Goal: Task Accomplishment & Management: Complete application form

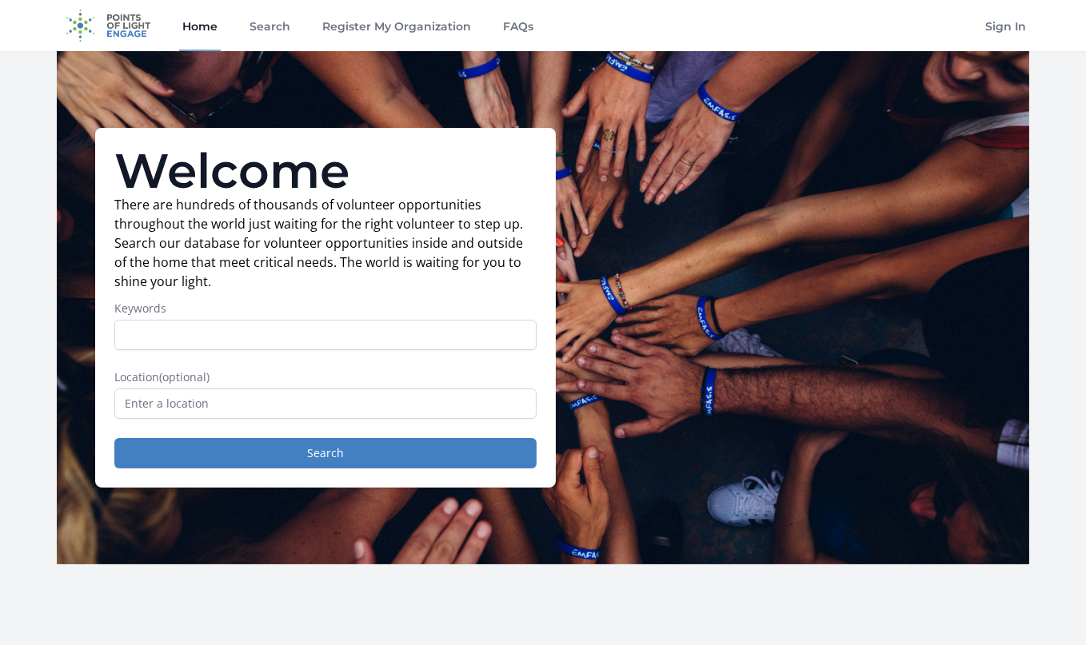
click at [238, 421] on form "Keywords Location (optional) Search" at bounding box center [325, 385] width 422 height 168
click at [240, 407] on input "text" at bounding box center [325, 404] width 422 height 30
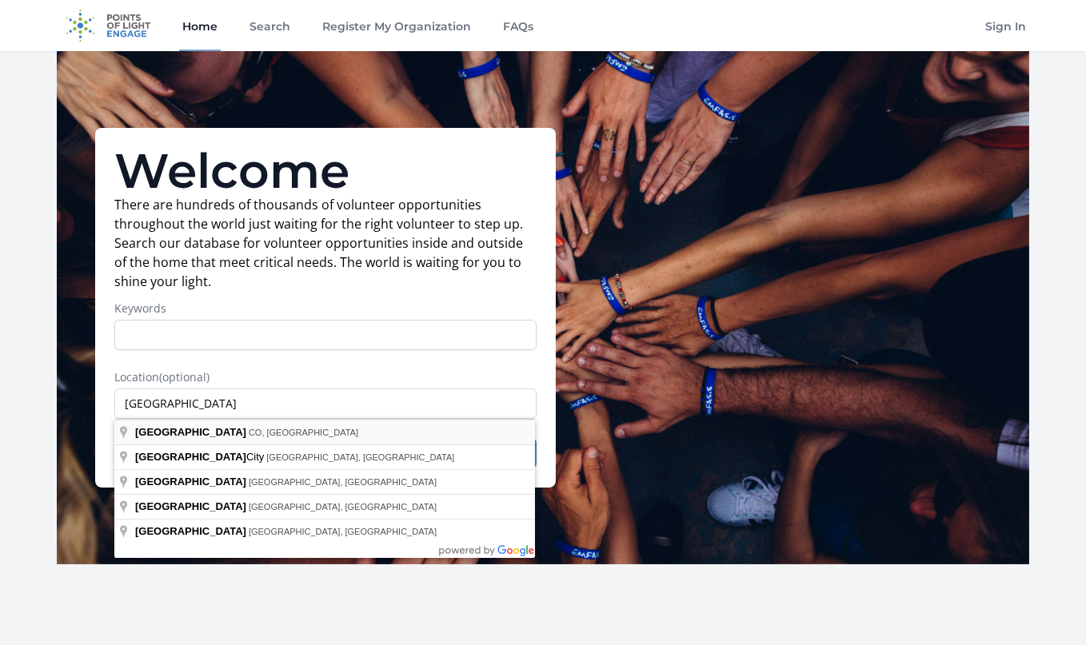
type input "[GEOGRAPHIC_DATA], [GEOGRAPHIC_DATA], [GEOGRAPHIC_DATA]"
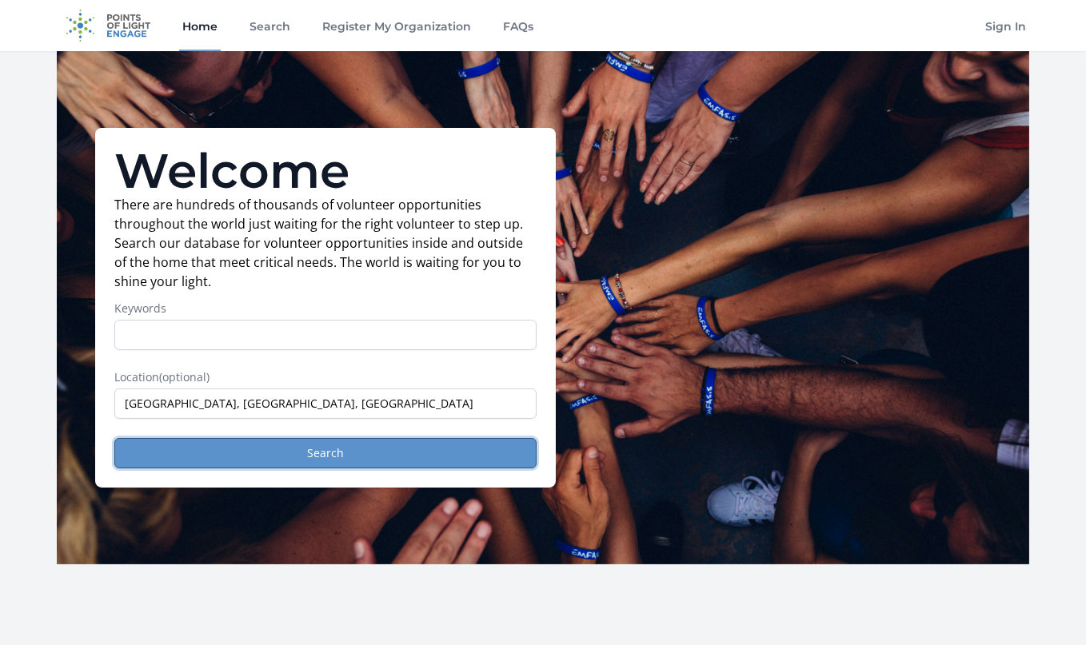
click at [209, 457] on button "Search" at bounding box center [325, 453] width 422 height 30
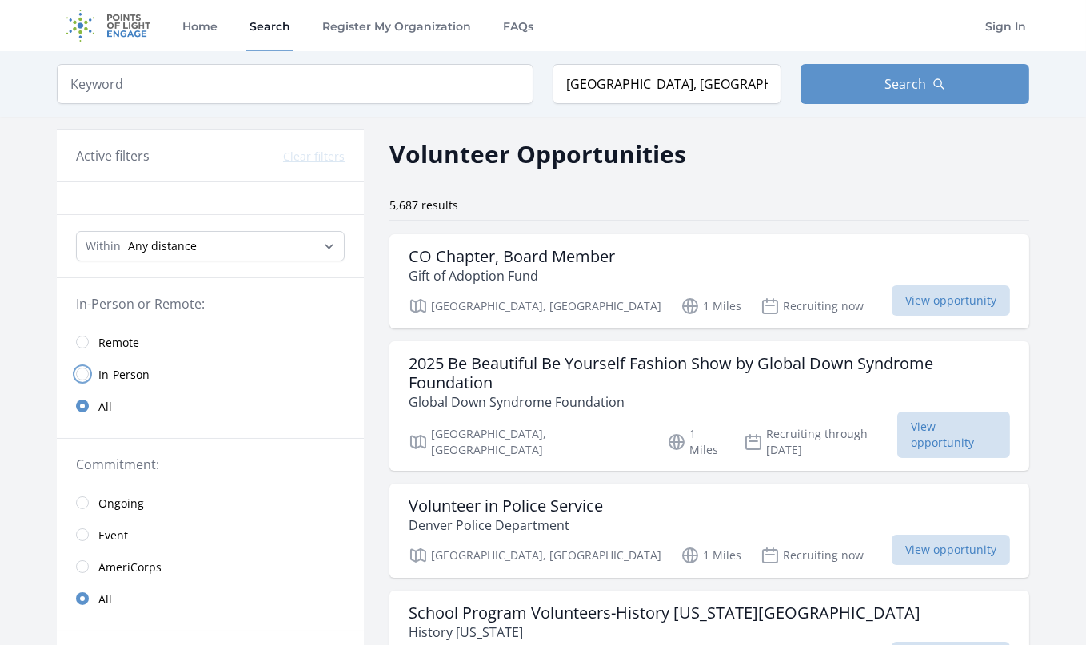
click at [86, 371] on input "radio" at bounding box center [82, 374] width 13 height 13
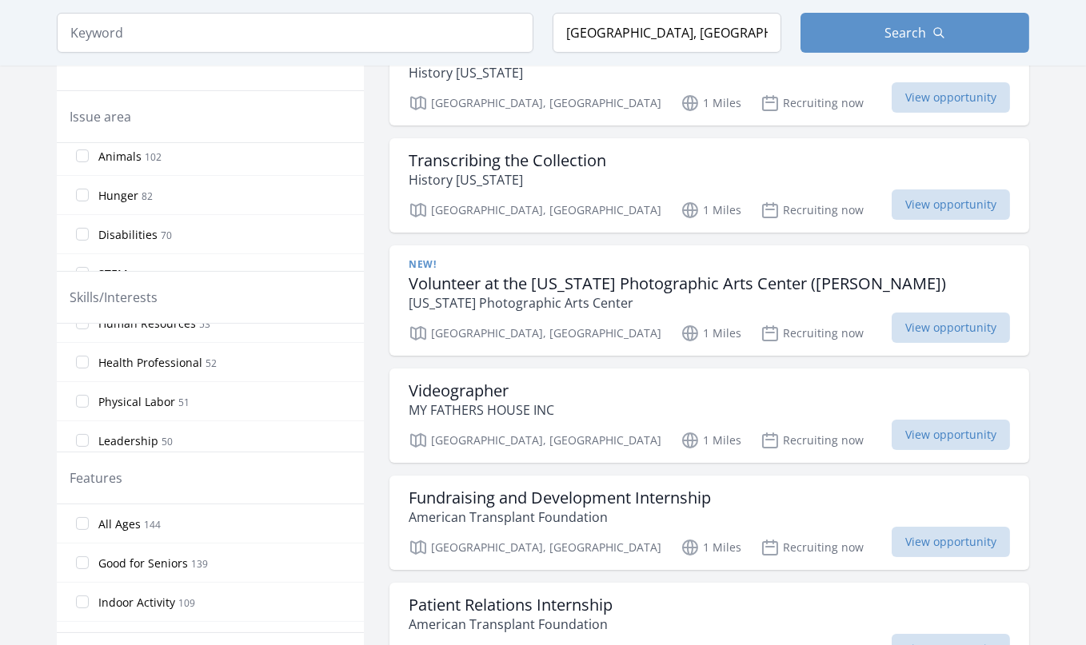
scroll to position [480, 0]
click at [87, 371] on input "Physical Labor 51" at bounding box center [82, 372] width 13 height 13
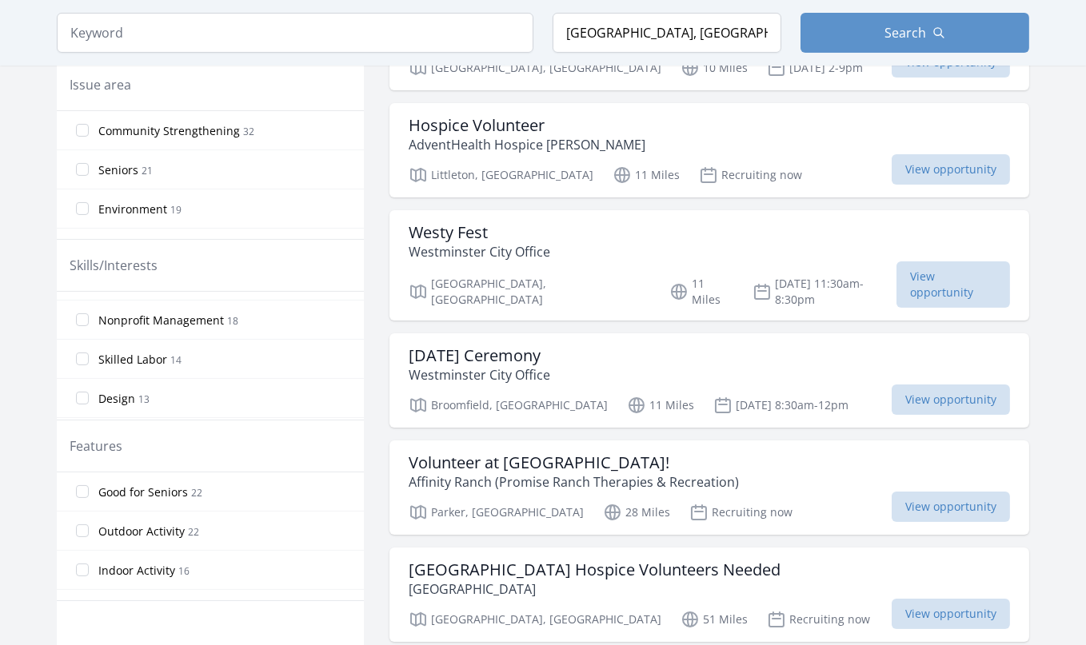
scroll to position [880, 0]
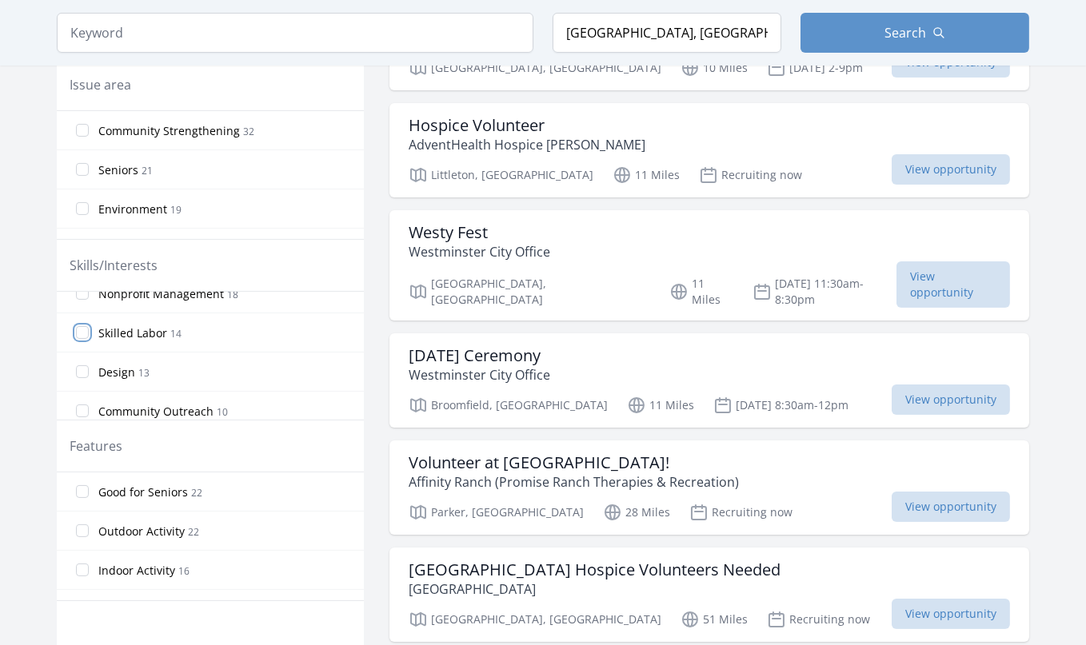
click at [86, 332] on input "Skilled Labor 14" at bounding box center [82, 332] width 13 height 13
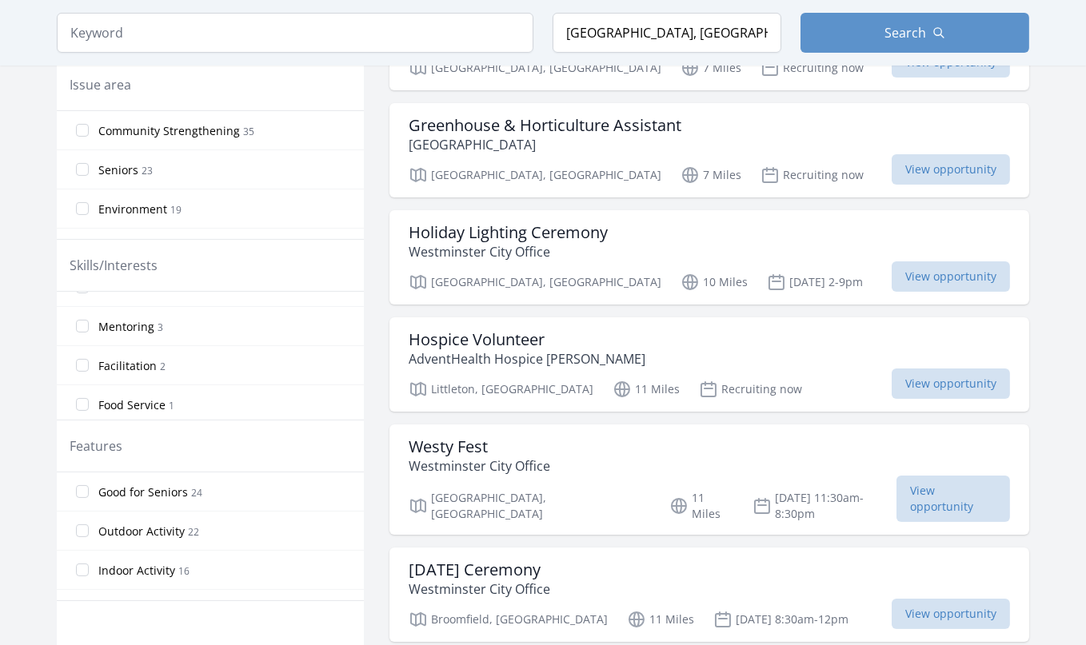
scroll to position [1240, 0]
click at [82, 403] on input "Food Service 1" at bounding box center [82, 403] width 13 height 13
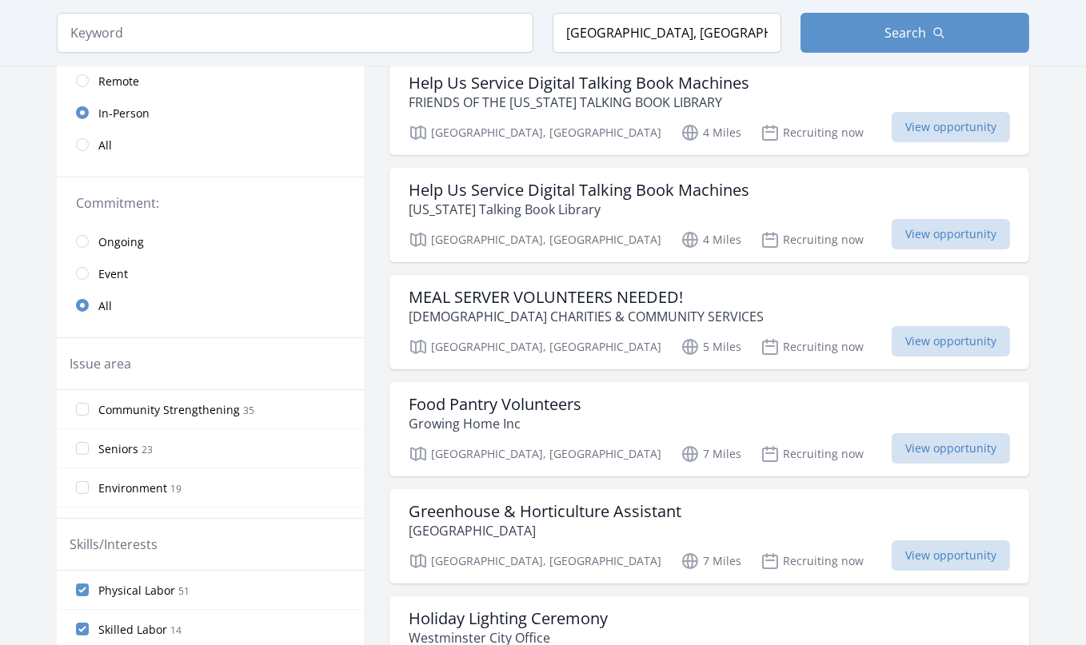
scroll to position [320, 0]
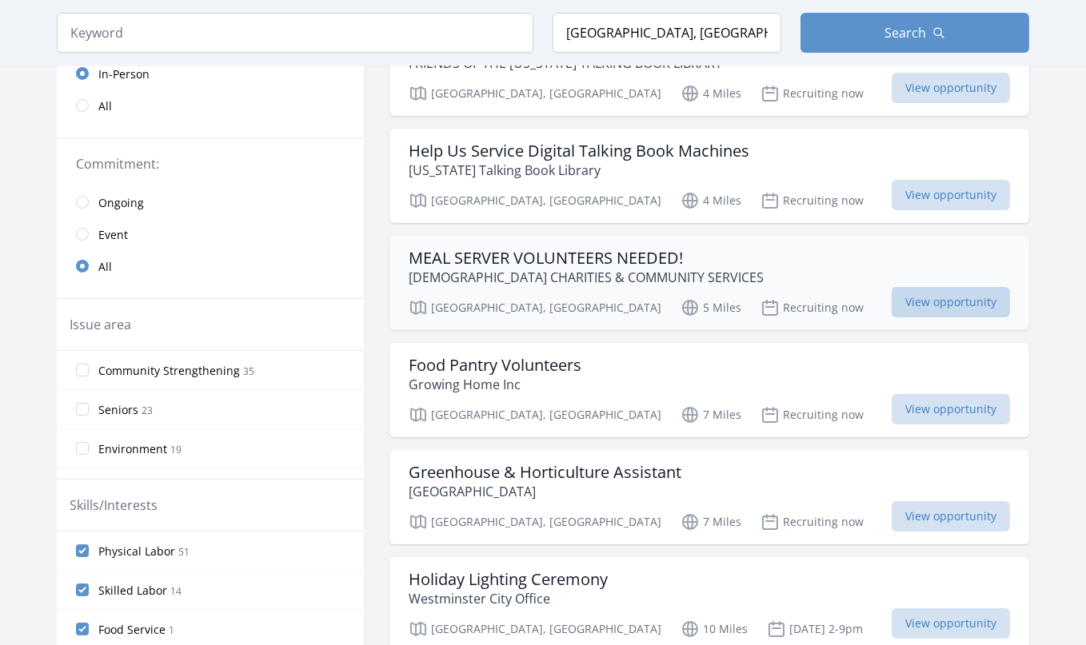
click at [892, 301] on span "View opportunity" at bounding box center [951, 302] width 118 height 30
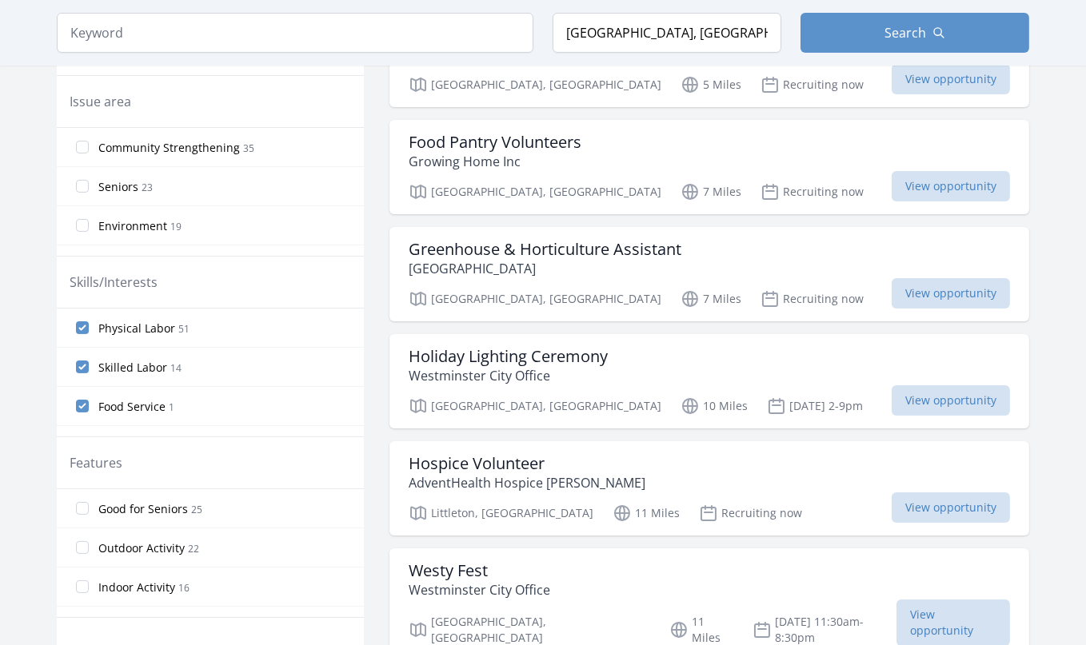
scroll to position [560, 0]
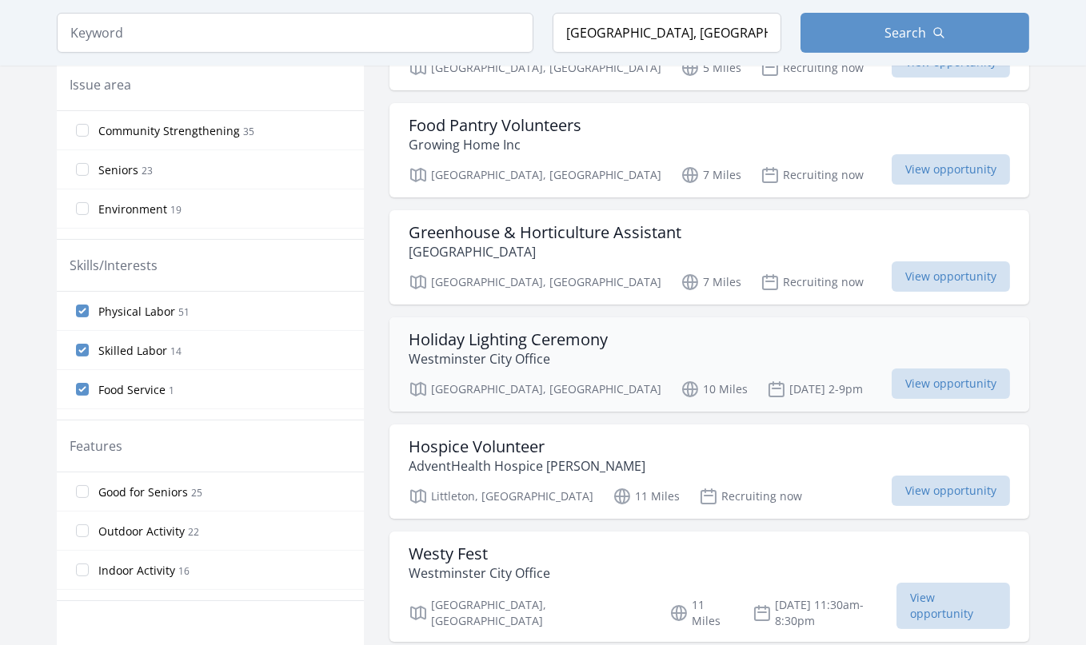
click at [651, 352] on div "Holiday Lighting Ceremony Westminster City Office" at bounding box center [709, 349] width 601 height 38
click at [529, 454] on h3 "Hospice Volunteer" at bounding box center [527, 446] width 237 height 19
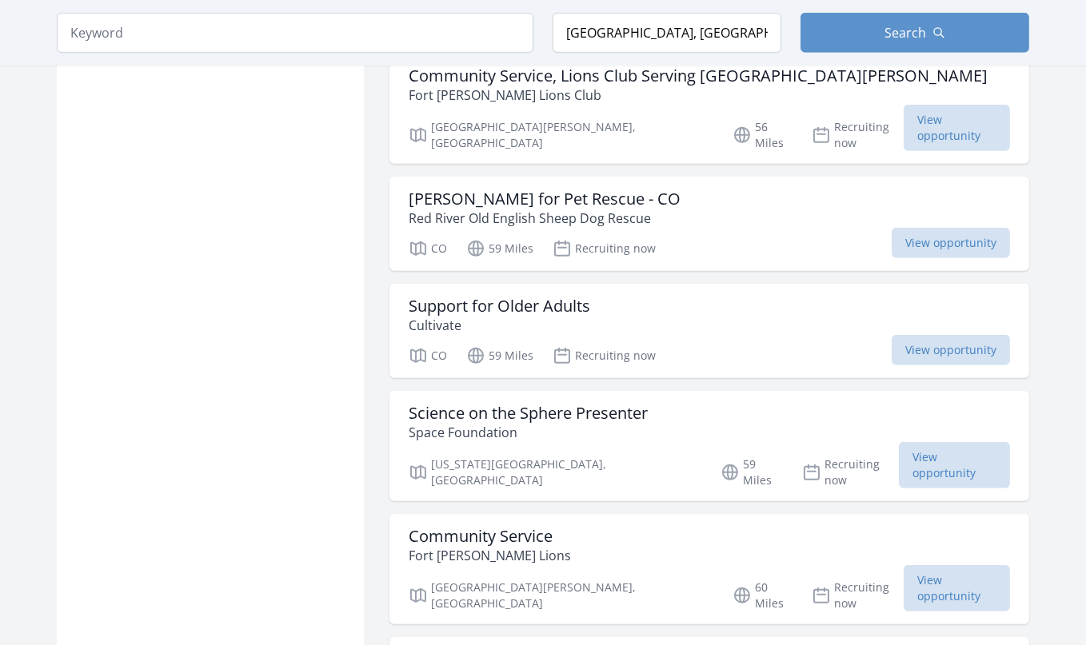
scroll to position [1759, 0]
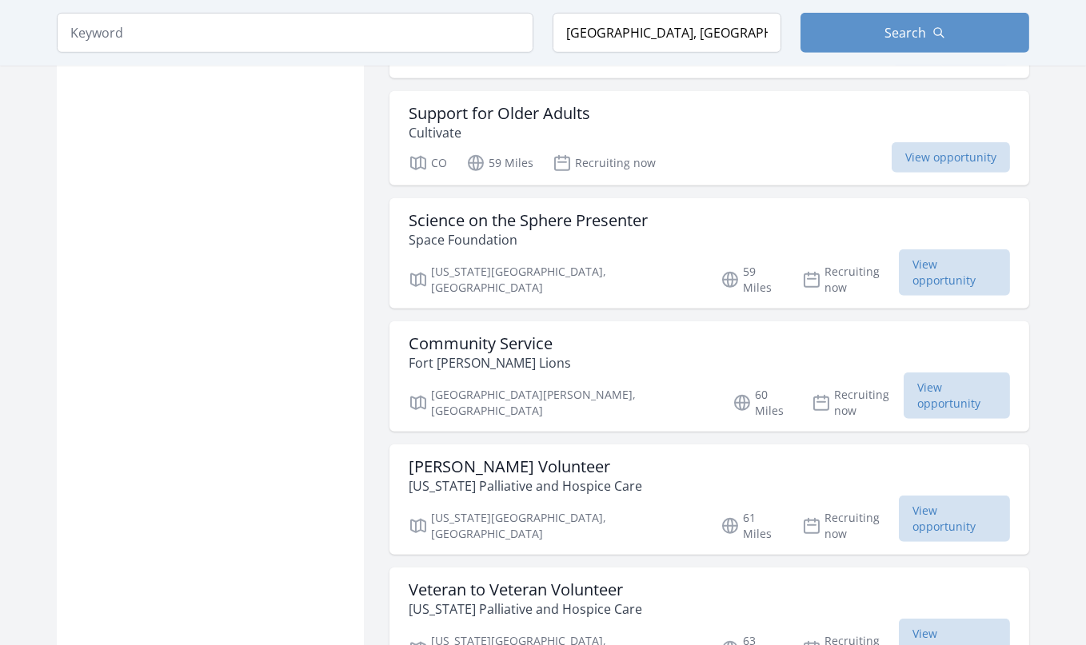
scroll to position [1919, 0]
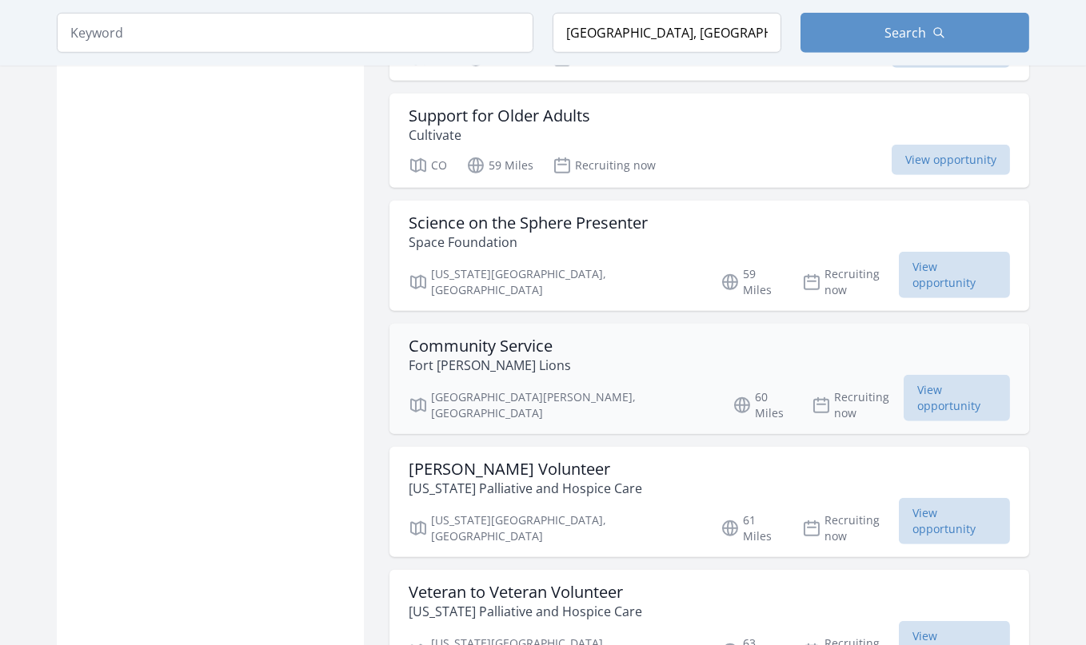
click at [455, 356] on p "Fort Collins Lions" at bounding box center [490, 365] width 162 height 19
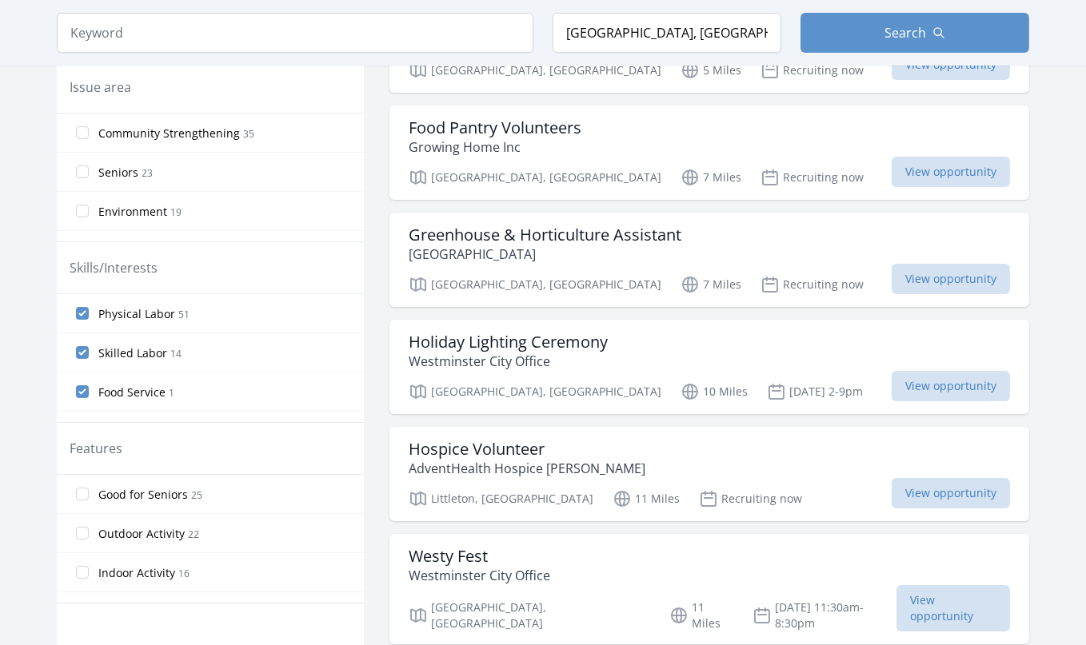
scroll to position [480, 0]
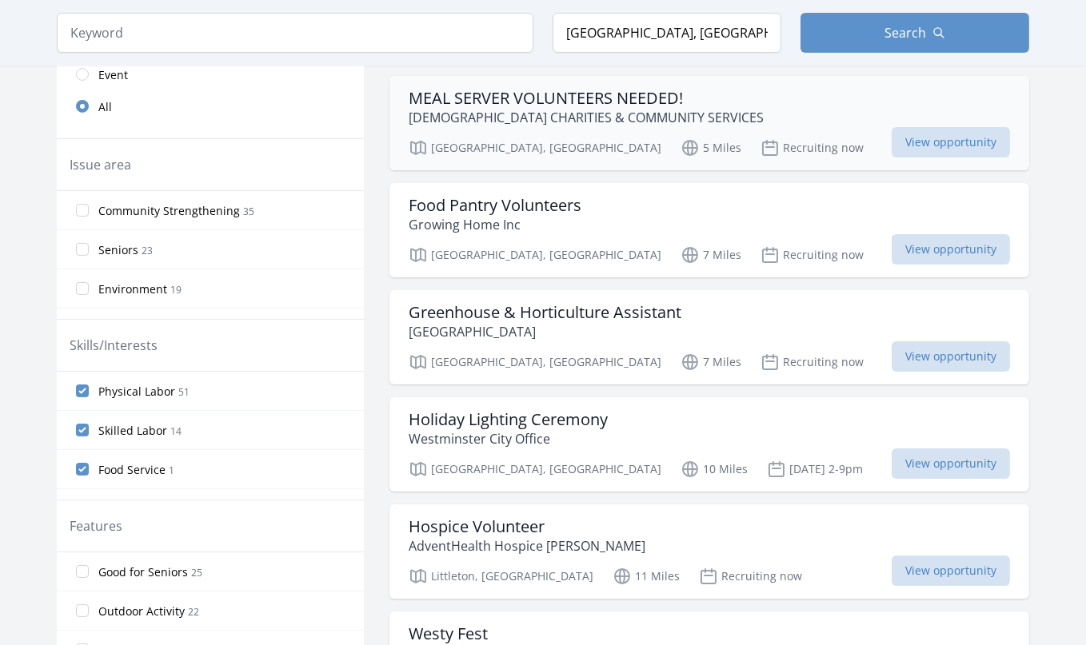
click at [500, 102] on h3 "MEAL SERVER VOLUNTEERS NEEDED!" at bounding box center [586, 98] width 355 height 19
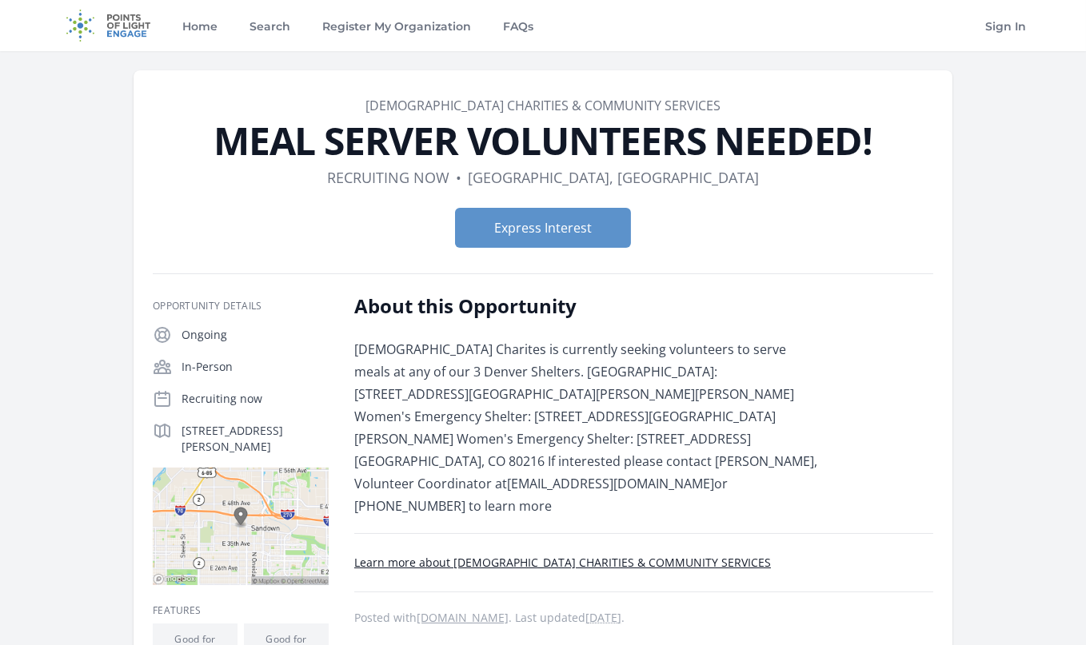
drag, startPoint x: 537, startPoint y: 214, endPoint x: 315, endPoint y: 234, distance: 223.2
click at [315, 234] on form "Express Interest" at bounding box center [543, 228] width 781 height 40
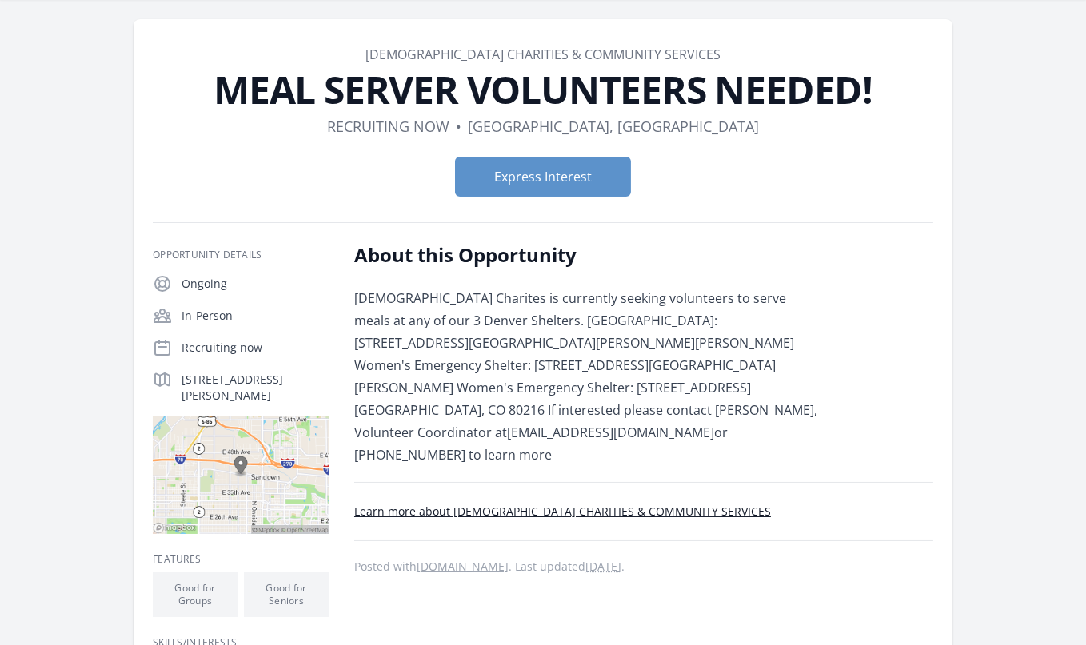
scroll to position [80, 0]
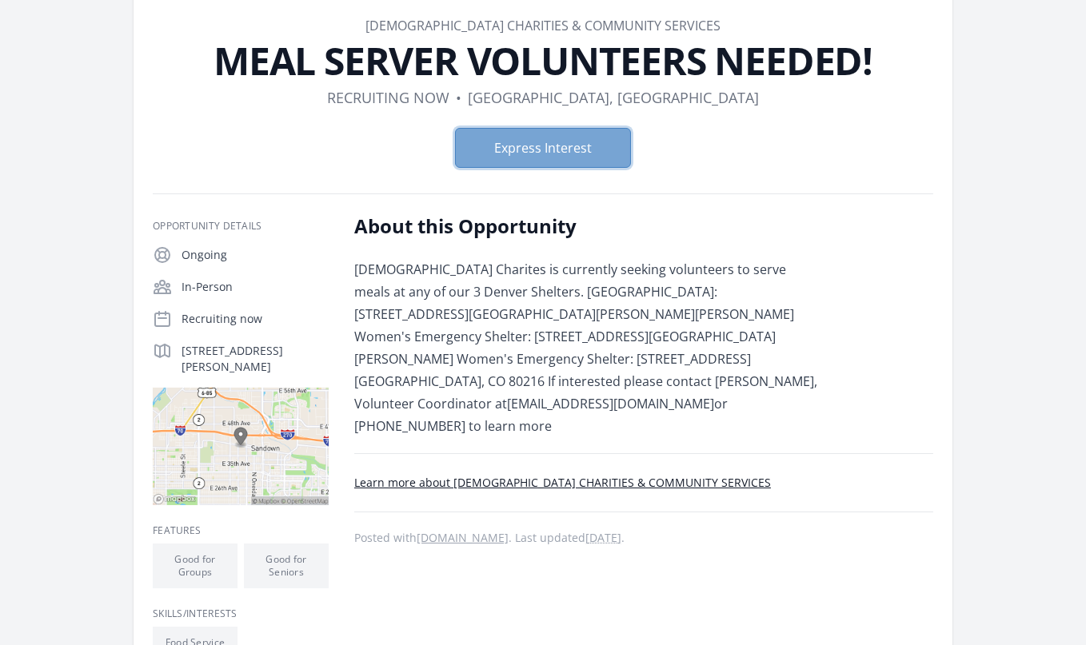
click at [570, 145] on button "Express Interest" at bounding box center [543, 148] width 176 height 40
click at [545, 475] on link "Learn more about CATHOLIC CHARITIES & COMMUNITY SERVICES" at bounding box center [562, 482] width 417 height 15
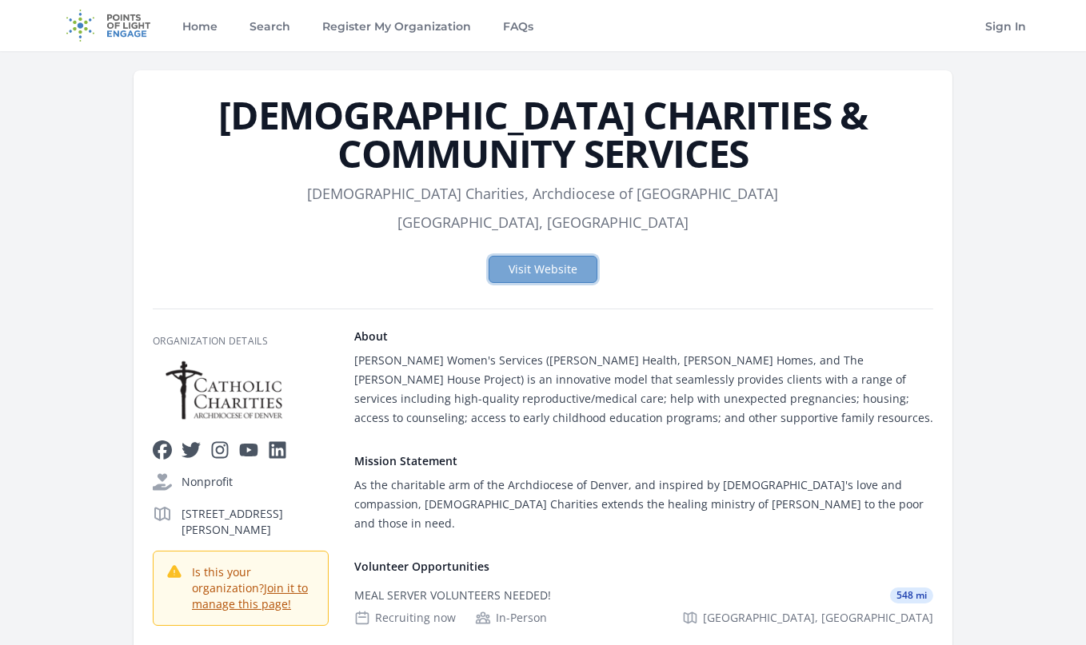
click at [552, 258] on link "Visit Website" at bounding box center [543, 269] width 109 height 27
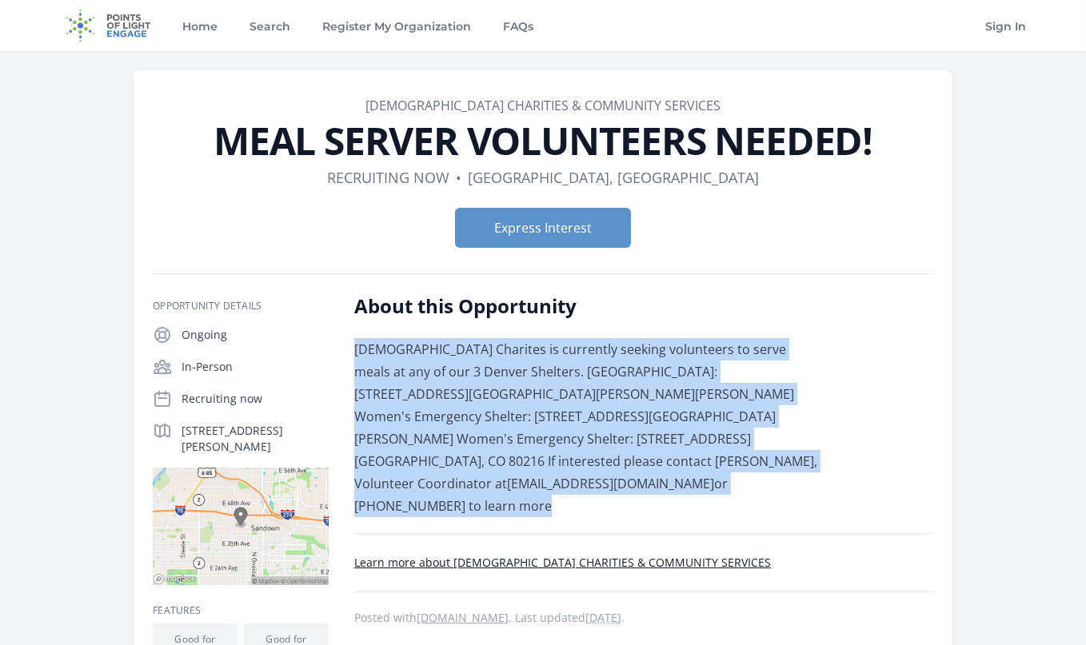
drag, startPoint x: 545, startPoint y: 464, endPoint x: 352, endPoint y: 329, distance: 235.4
click at [352, 329] on div "Opportunity Details Ongoing In-Person Recruiting now 6240 Smith Rd, Denver, CO …" at bounding box center [543, 515] width 781 height 445
copy p "Catholic Charites is currently seeking volunteers to serve meals at any of our …"
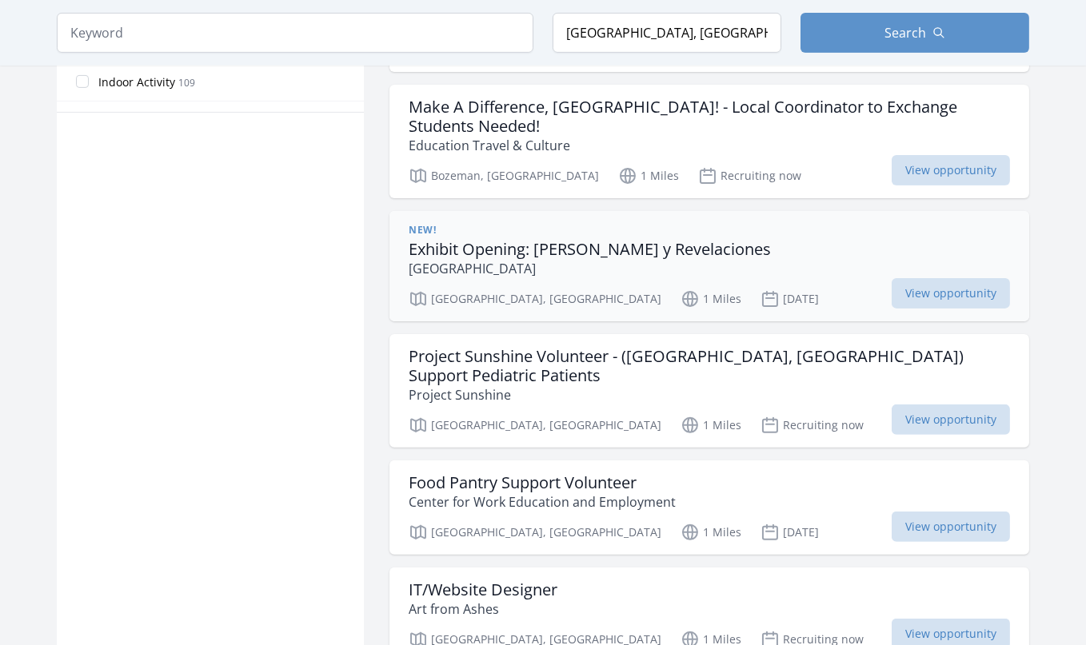
scroll to position [1105, 0]
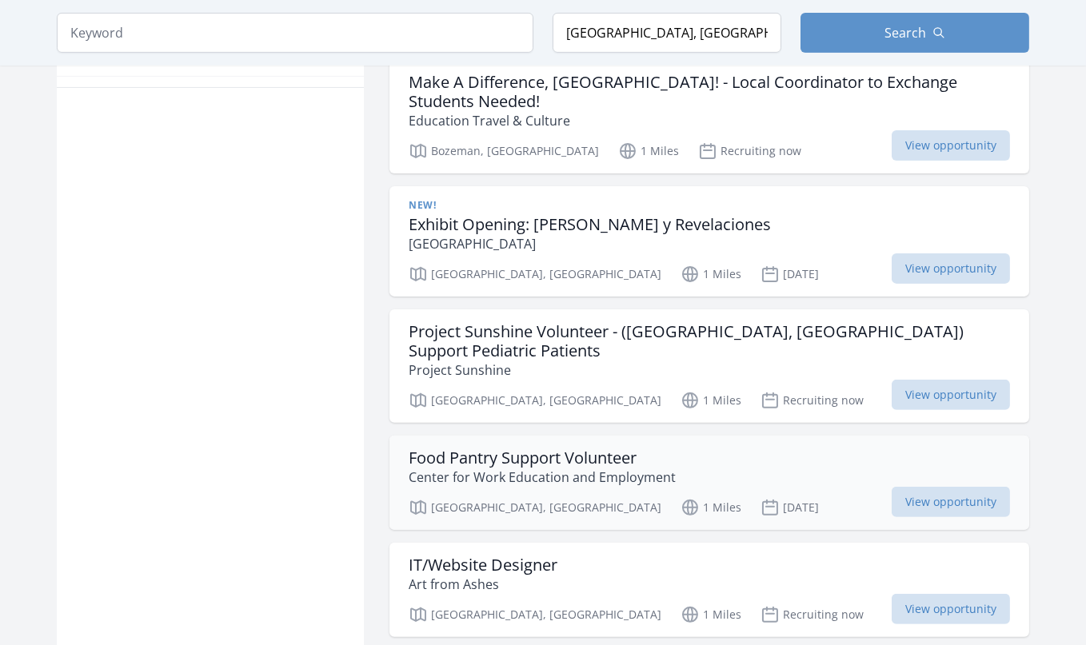
click at [729, 436] on div "Food Pantry Support Volunteer Center for Work Education and Employment Denver, …" at bounding box center [709, 483] width 640 height 94
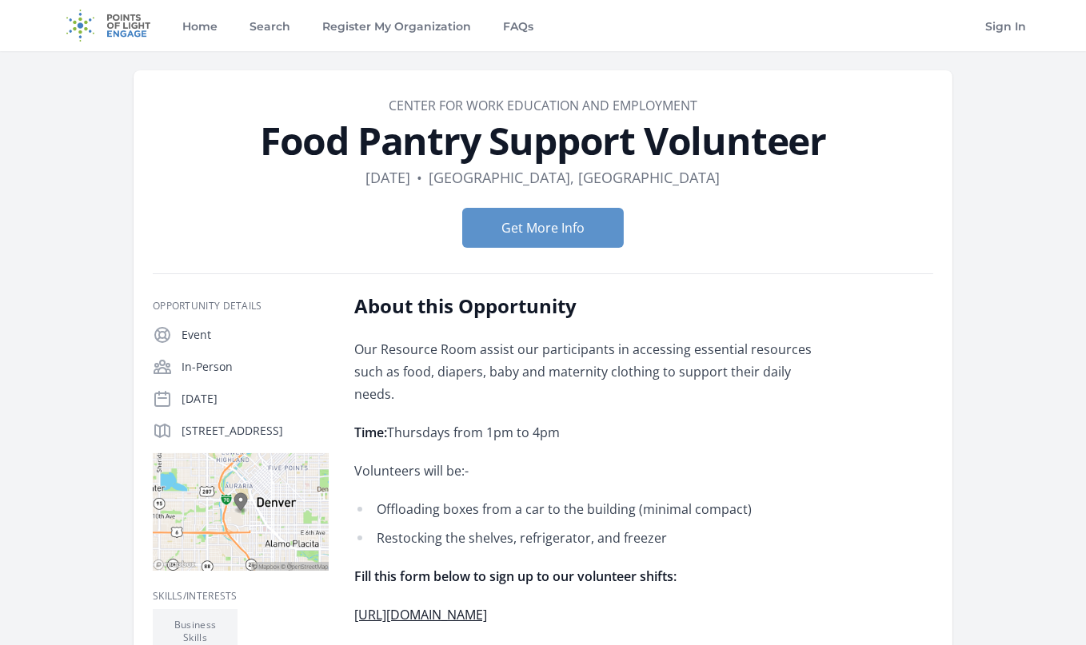
click at [719, 103] on dd "Center for Work Education and Employment" at bounding box center [543, 105] width 781 height 19
drag, startPoint x: 716, startPoint y: 102, endPoint x: 398, endPoint y: 94, distance: 317.6
click at [377, 74] on article "Organization Center for Work Education and Employment Food Pantry Support Volun…" at bounding box center [543, 462] width 819 height 785
drag, startPoint x: 434, startPoint y: 114, endPoint x: 293, endPoint y: 182, distance: 157.0
click at [264, 182] on dl "Duration Oct 9th • Location Denver, CO" at bounding box center [543, 177] width 781 height 22
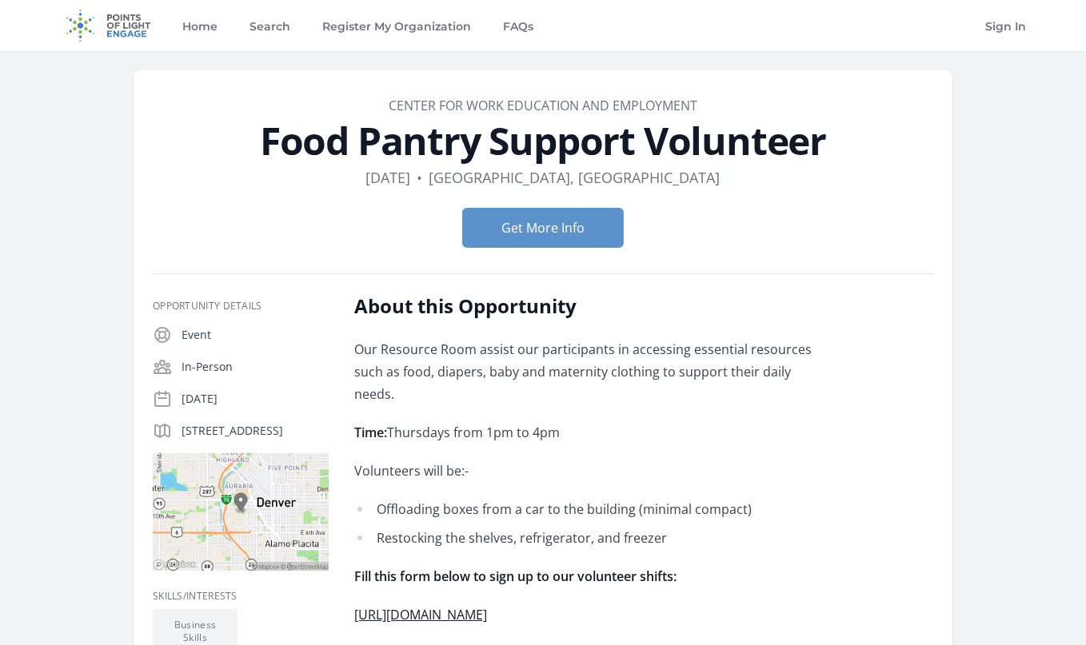
click at [381, 103] on dd "Center for Work Education and Employment" at bounding box center [543, 105] width 781 height 19
drag, startPoint x: 386, startPoint y: 105, endPoint x: 722, endPoint y: 107, distance: 335.9
click at [722, 107] on dd "Center for Work Education and Employment" at bounding box center [543, 105] width 781 height 19
copy link "Center for Work Education and Employment"
click at [525, 238] on button "Get More Info" at bounding box center [543, 228] width 162 height 40
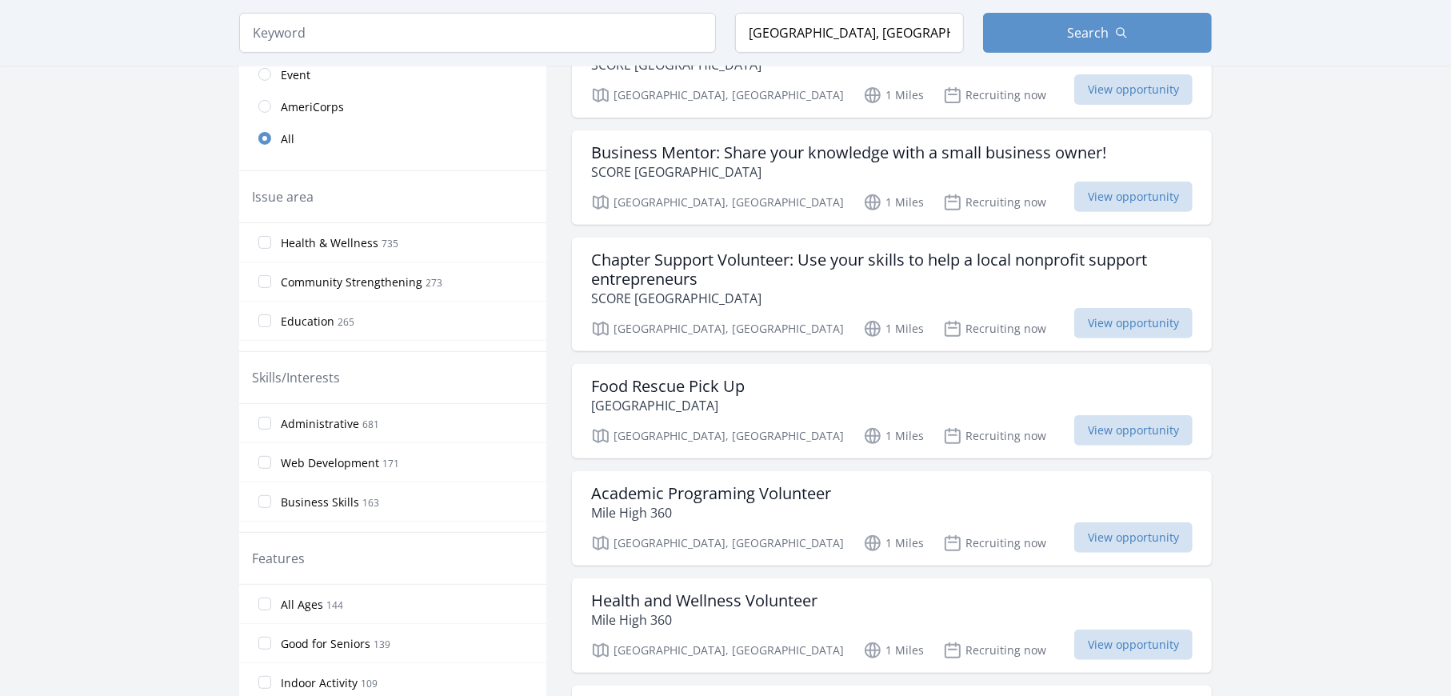
scroll to position [452, 0]
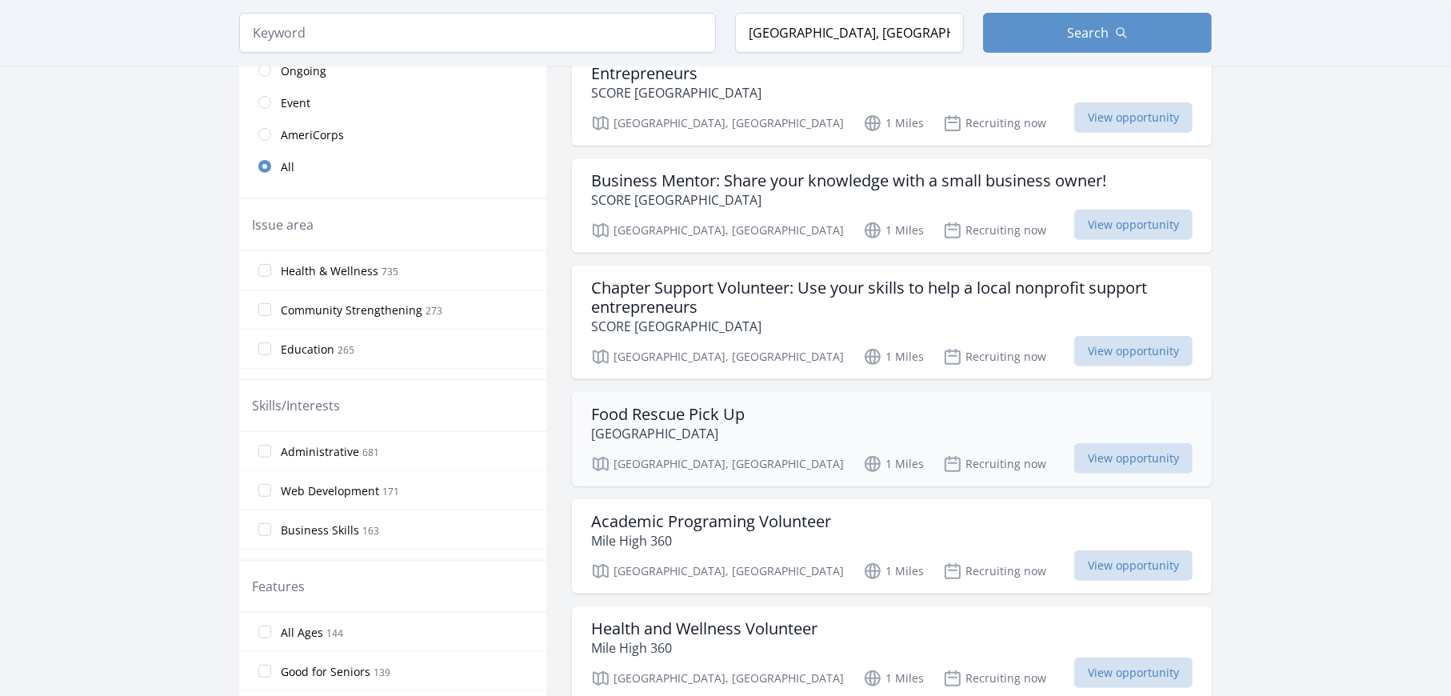
click at [681, 405] on h3 "Food Rescue Pick Up" at bounding box center [668, 414] width 154 height 19
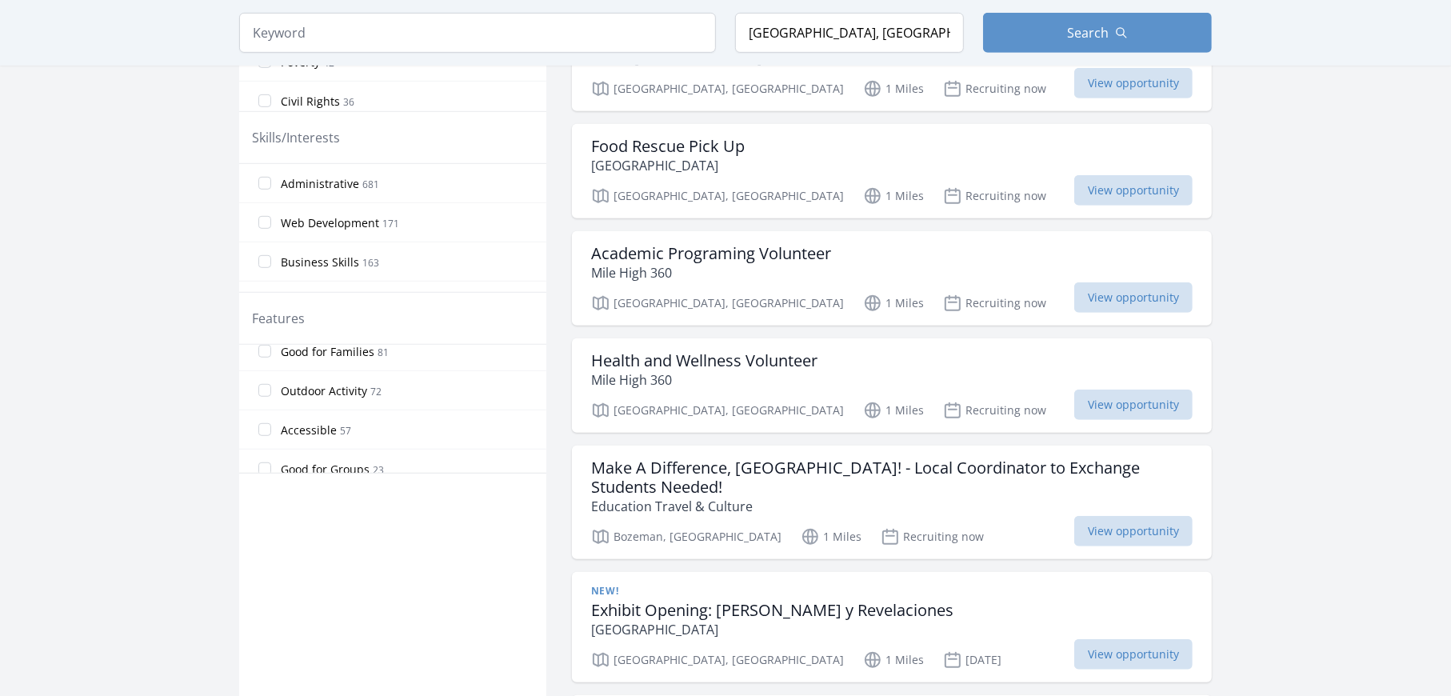
scroll to position [160, 0]
click at [262, 436] on input "Good for Groups 23" at bounding box center [264, 439] width 13 height 13
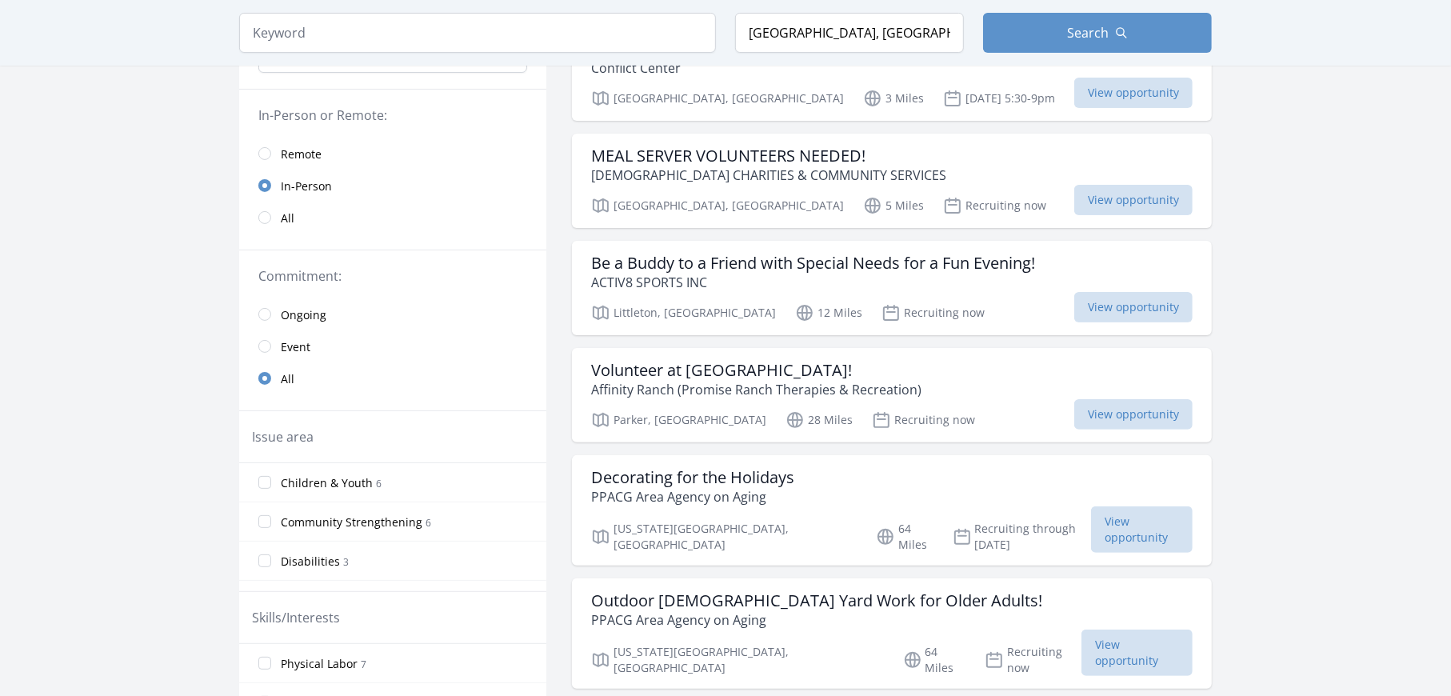
scroll to position [208, 0]
click at [1077, 30] on span "Search" at bounding box center [1088, 32] width 42 height 19
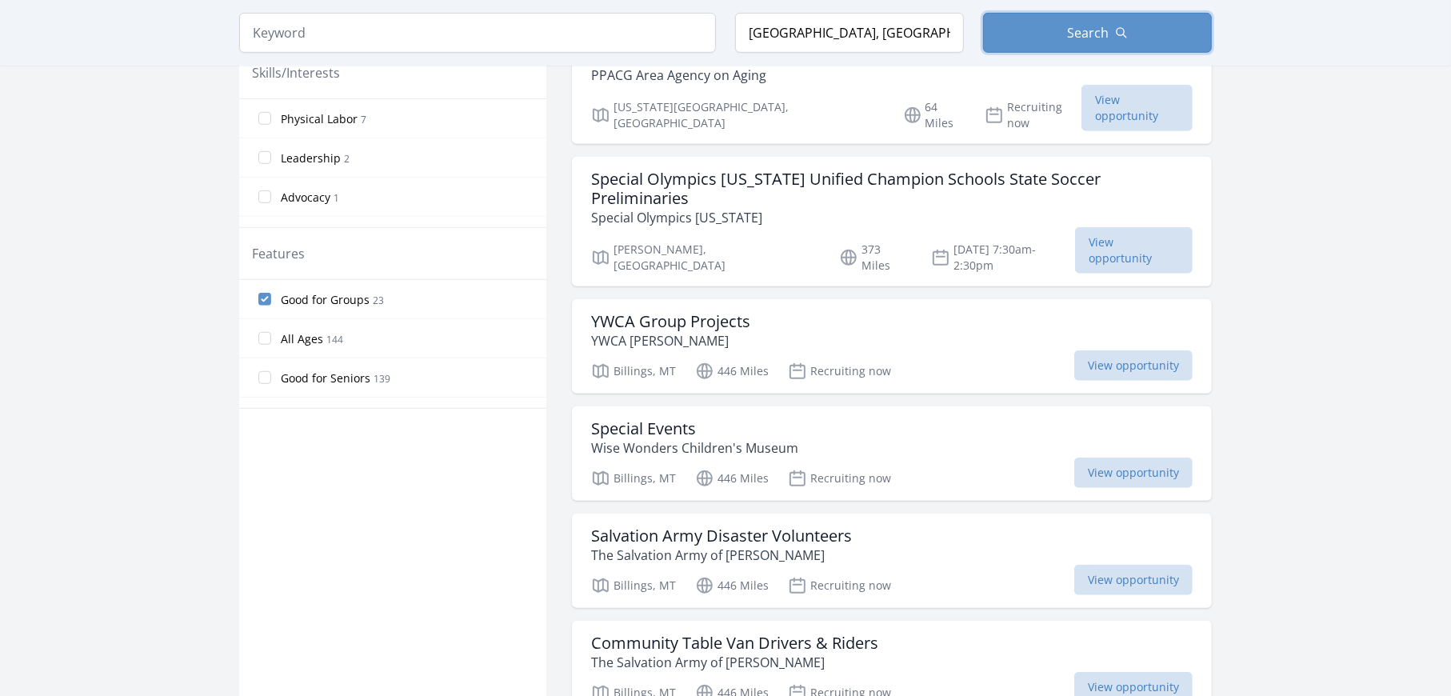
scroll to position [768, 0]
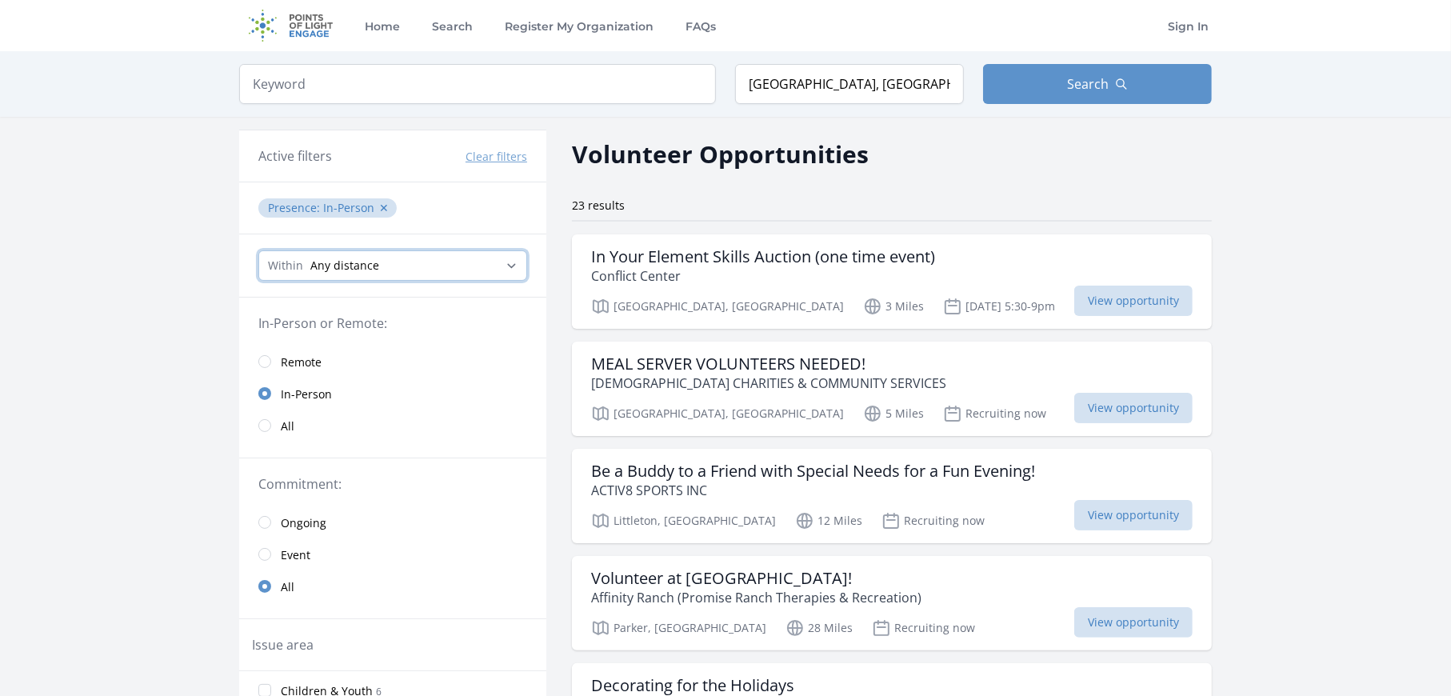
click at [479, 262] on select "Any distance , 5 Miles , 20 Miles , 50 Miles , 100 Miles" at bounding box center [392, 265] width 269 height 30
select select "80467"
click at [258, 250] on select "Any distance , 5 Miles , 20 Miles , 50 Miles , 100 Miles" at bounding box center [392, 265] width 269 height 30
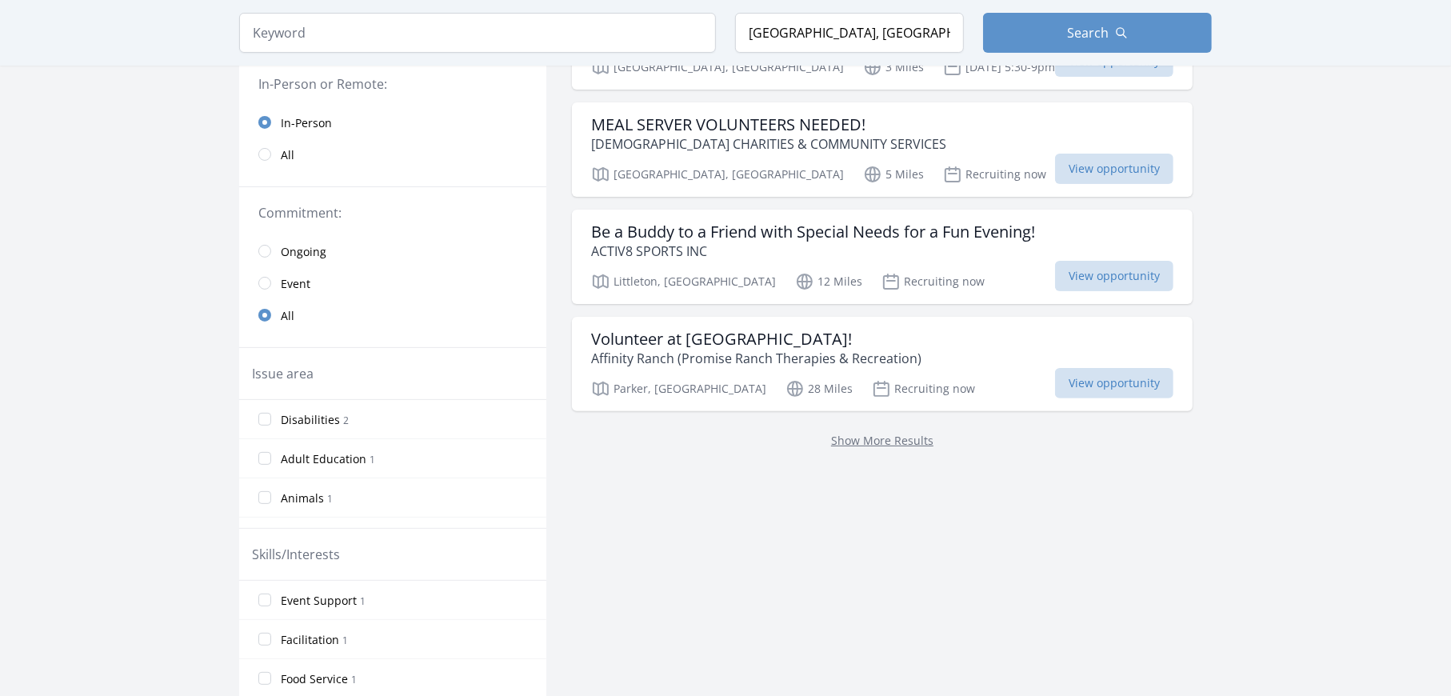
scroll to position [240, 0]
click at [744, 334] on h3 "Volunteer at [GEOGRAPHIC_DATA]!" at bounding box center [756, 338] width 330 height 19
